Goal: Use online tool/utility: Utilize a website feature to perform a specific function

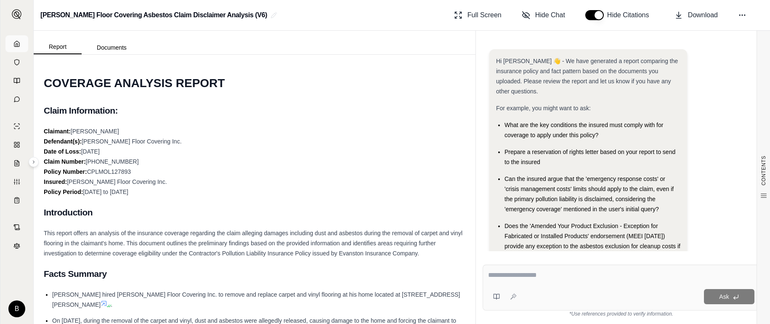
click at [19, 45] on icon at bounding box center [16, 43] width 5 height 5
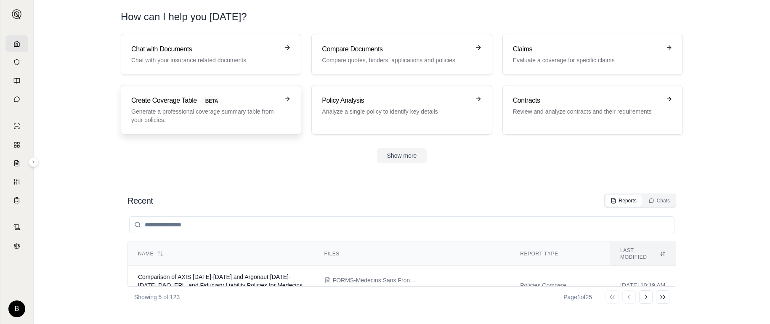
click at [256, 109] on p "Generate a professional coverage summary table from your policies." at bounding box center [205, 115] width 148 height 17
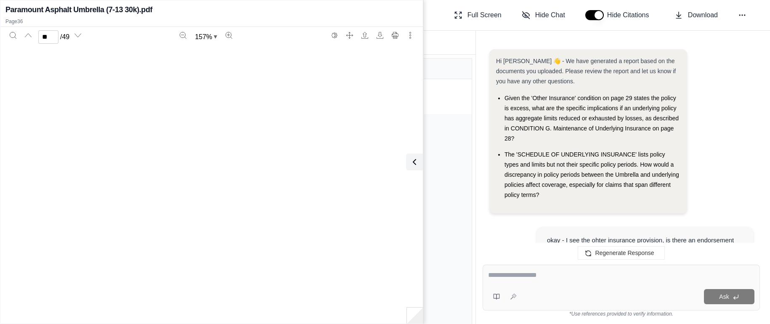
scroll to position [18755, 0]
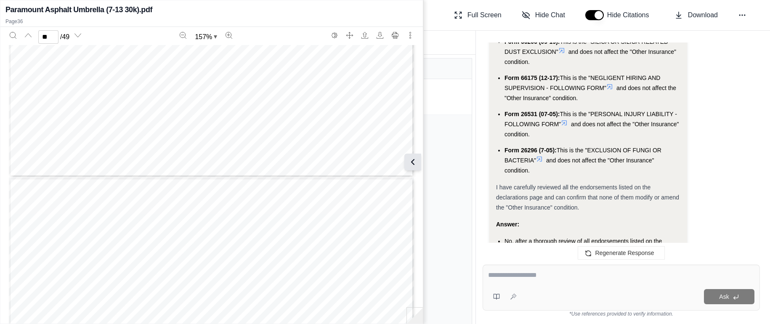
click at [415, 161] on icon at bounding box center [413, 162] width 10 height 10
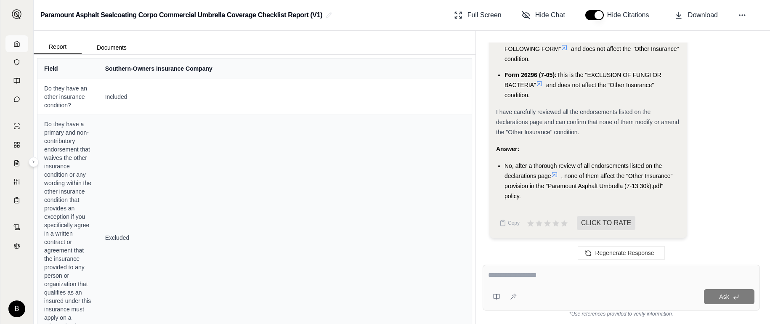
click at [16, 41] on icon at bounding box center [16, 43] width 7 height 7
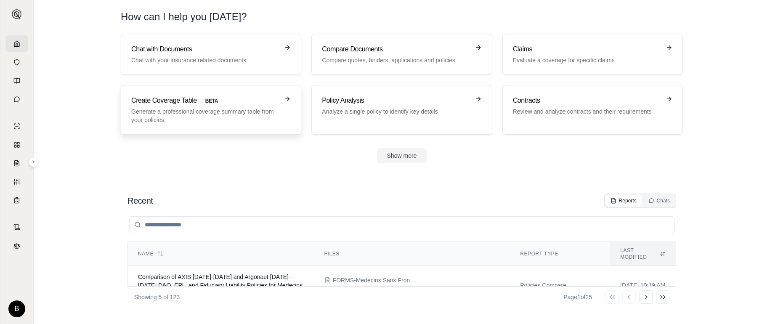
click at [232, 105] on h3 "Create Coverage Table BETA" at bounding box center [205, 101] width 148 height 10
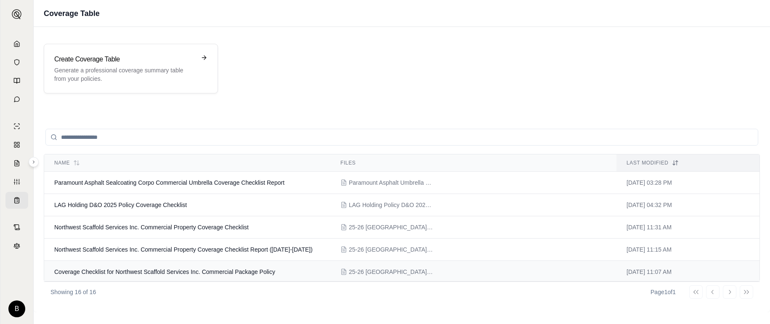
click at [201, 270] on span "Coverage Checklist for Northwest Scaffold Services Inc. Commercial Package Poli…" at bounding box center [164, 272] width 221 height 7
click at [166, 270] on span "Coverage Checklist for Northwest Scaffold Services Inc. Commercial Package Poli…" at bounding box center [164, 272] width 221 height 7
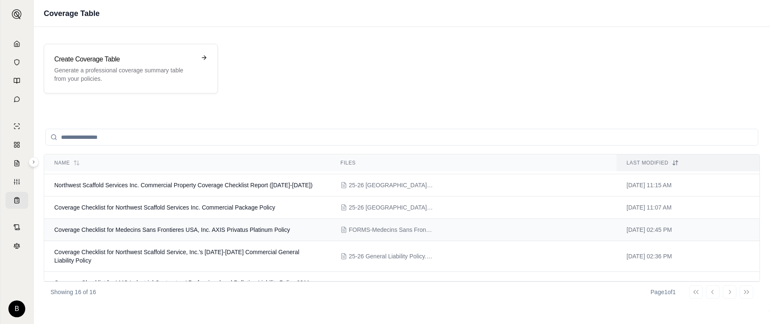
scroll to position [65, 0]
click at [170, 251] on span "Coverage Checklist for Northwest Scaffold Service, Inc.'s [DATE]-[DATE] Commerc…" at bounding box center [176, 255] width 245 height 15
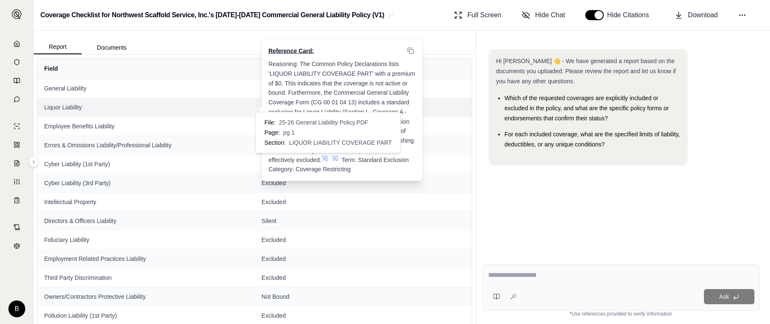
click at [327, 156] on icon at bounding box center [324, 158] width 5 height 5
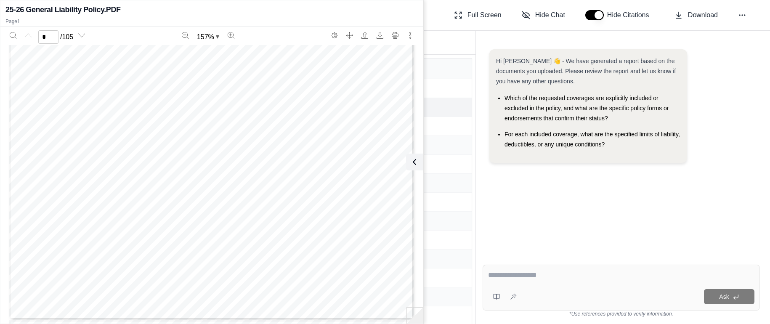
scroll to position [250, 0]
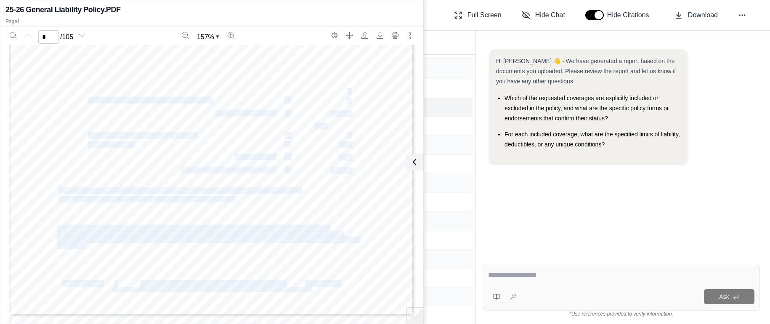
drag, startPoint x: 348, startPoint y: 93, endPoint x: 354, endPoint y: 93, distance: 5.5
click at [354, 93] on div "COMMON POLICY DECLARATIONS POLICY NUMBER: TSLBGL-0001042-00 Transaction Type: R…" at bounding box center [211, 53] width 405 height 525
click at [414, 157] on icon at bounding box center [413, 162] width 10 height 10
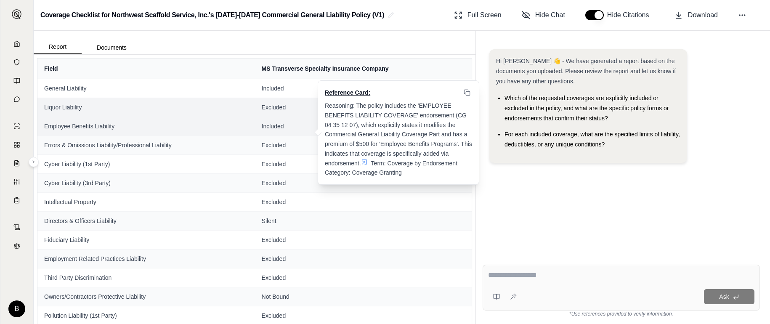
click at [364, 160] on icon at bounding box center [364, 162] width 5 height 5
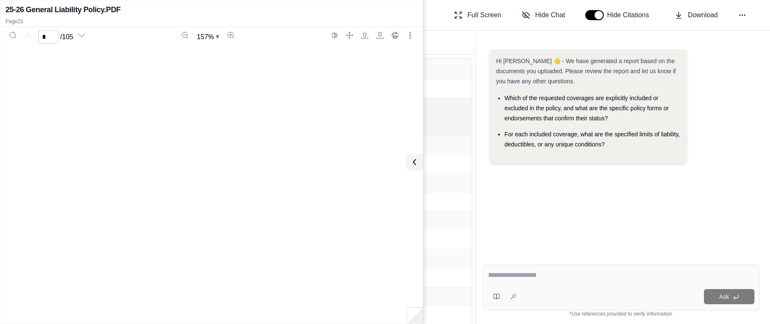
scroll to position [11542, 0]
type input "**"
click at [413, 160] on icon at bounding box center [413, 162] width 3 height 5
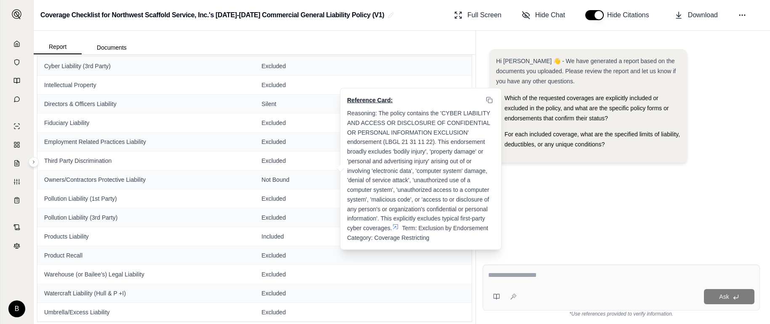
scroll to position [118, 0]
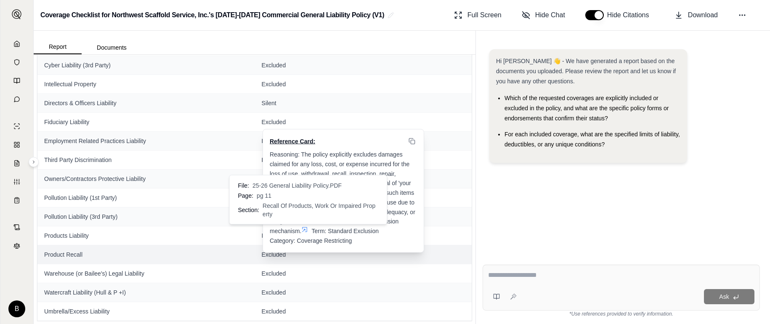
click at [308, 226] on icon at bounding box center [304, 229] width 7 height 7
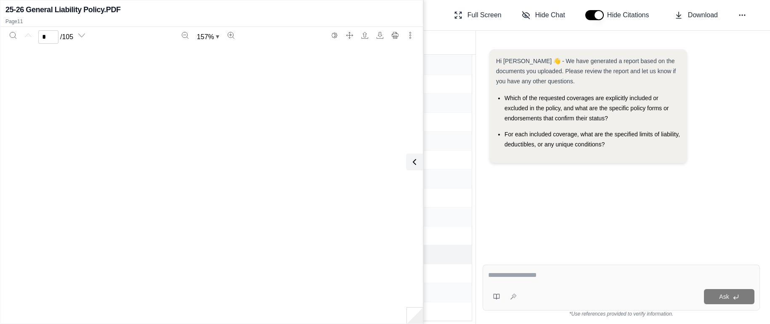
scroll to position [5246, 0]
type input "**"
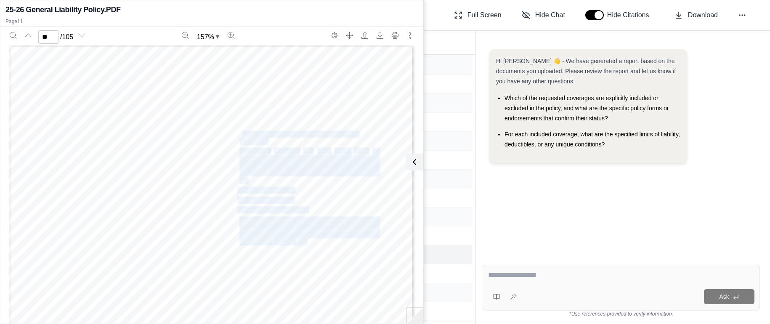
drag, startPoint x: 241, startPoint y: 133, endPoint x: 307, endPoint y: 240, distance: 126.4
click at [307, 240] on div "CG 00 01 04 13 © Insurance Services Office, Inc., 2012 Page 5 of 16 (4) Persona…" at bounding box center [211, 307] width 405 height 525
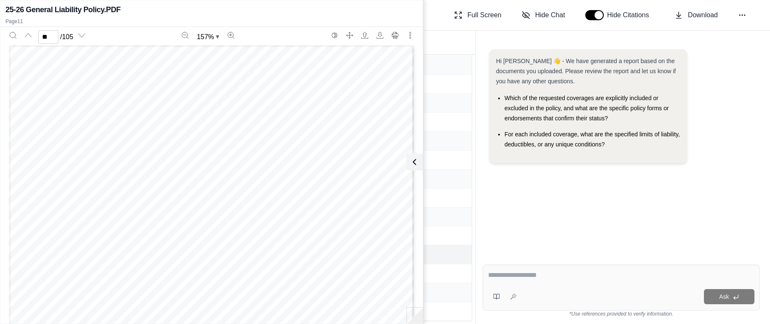
click at [559, 280] on textarea at bounding box center [621, 275] width 266 height 10
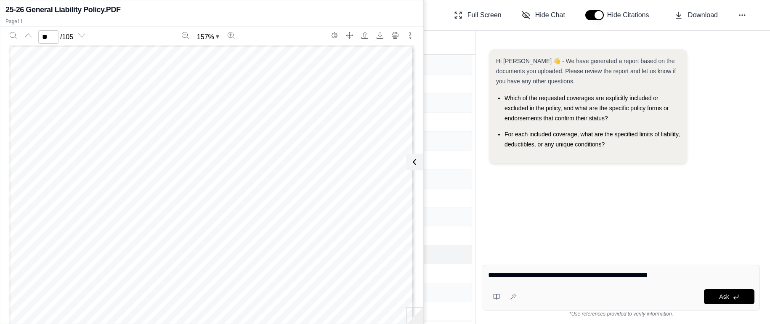
type textarea "**********"
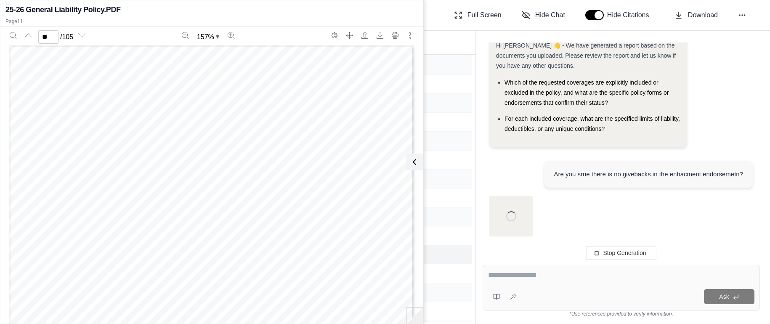
scroll to position [0, 0]
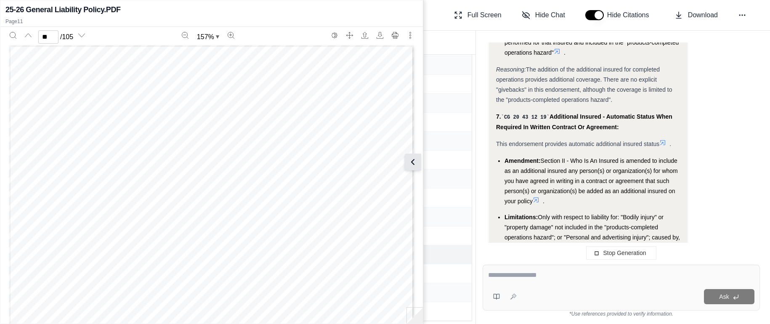
click at [415, 163] on icon at bounding box center [413, 162] width 10 height 10
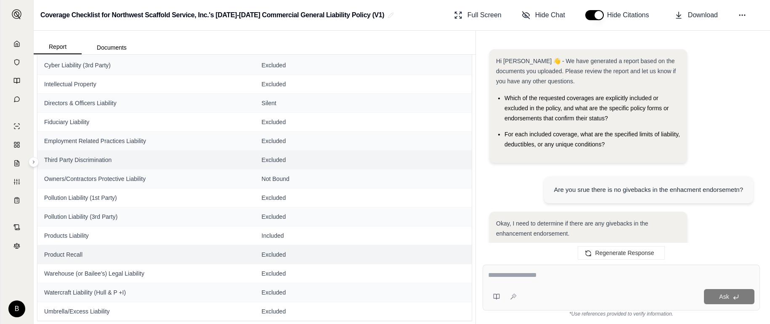
scroll to position [3753, 0]
